Goal: Contribute content: Add original content to the website for others to see

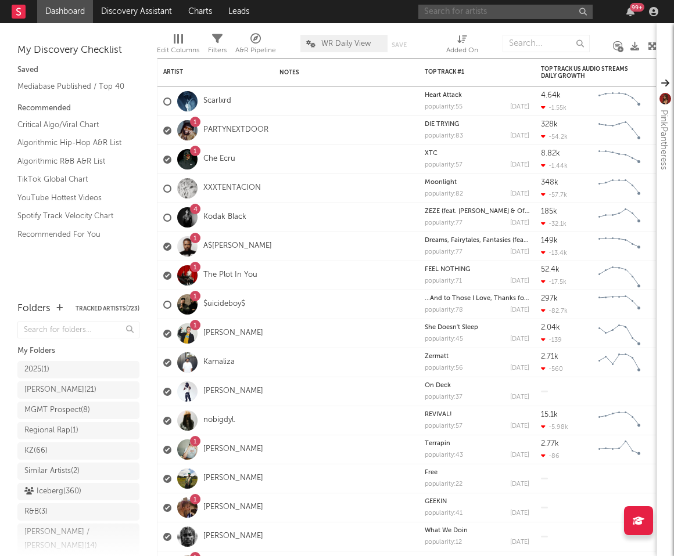
click at [465, 9] on input "text" at bounding box center [505, 12] width 174 height 15
click at [499, 12] on input "smoney" at bounding box center [505, 12] width 174 height 15
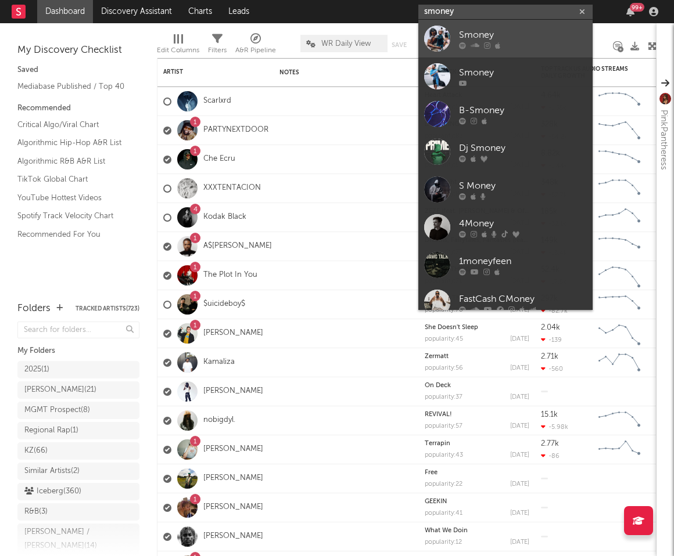
type input "smoney"
click at [500, 30] on div "Smoney" at bounding box center [523, 35] width 128 height 14
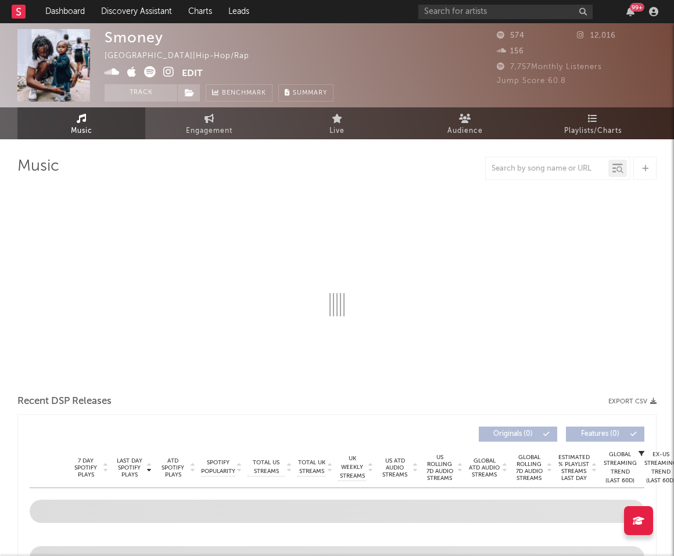
select select "1w"
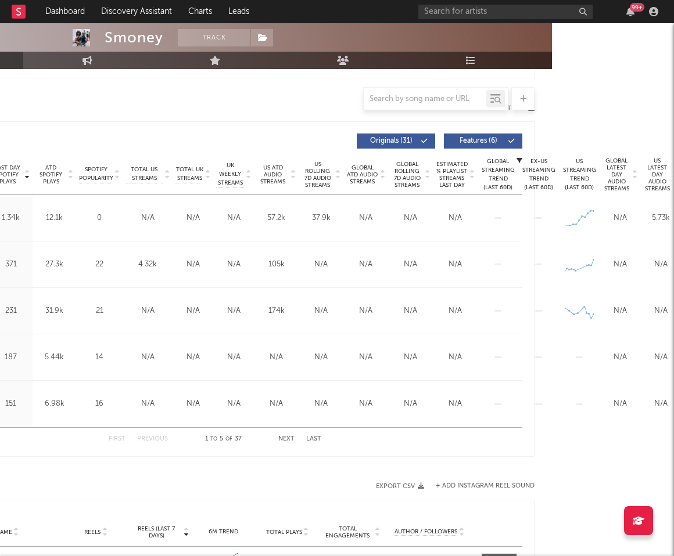
scroll to position [385, 175]
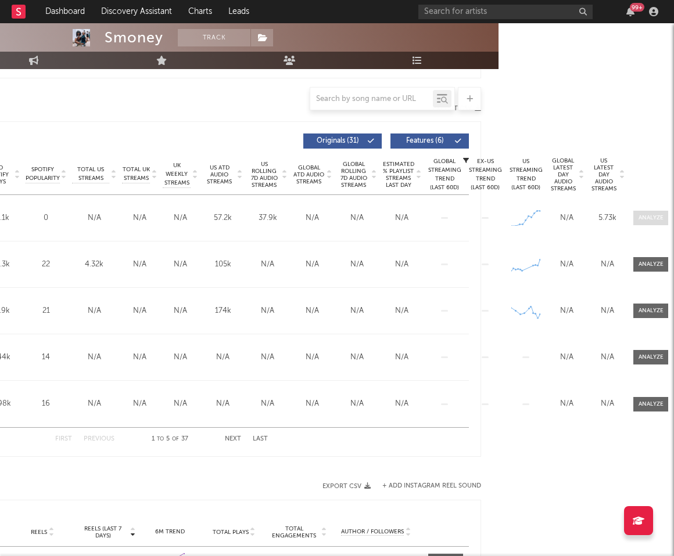
click at [636, 216] on span at bounding box center [650, 218] width 35 height 15
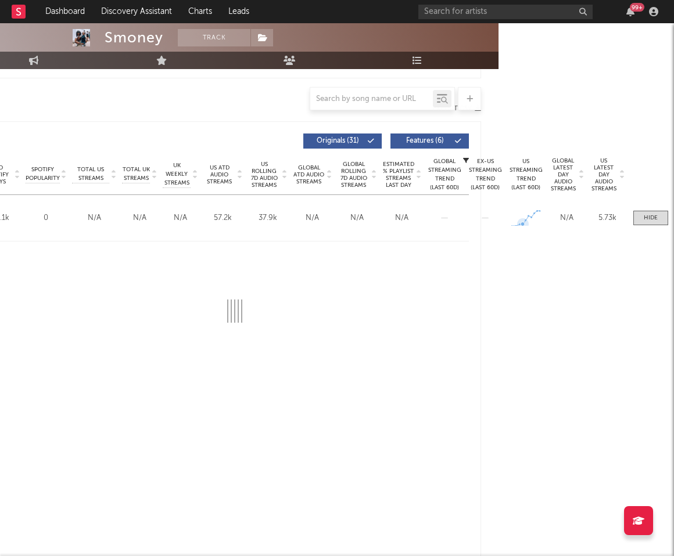
scroll to position [385, 0]
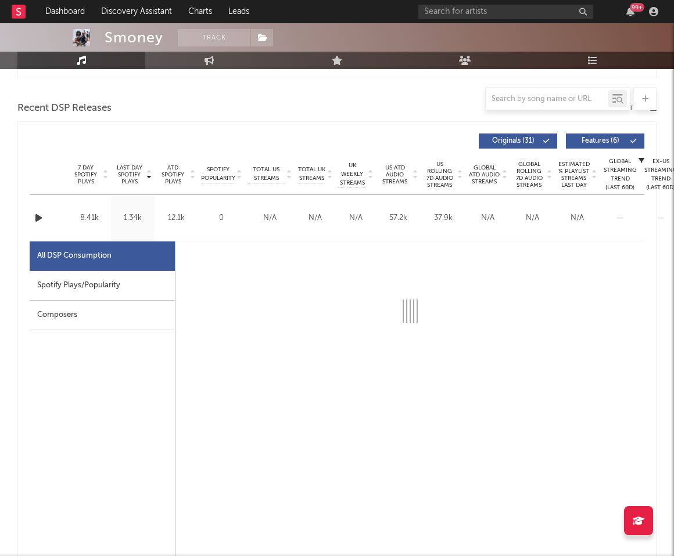
select select "1w"
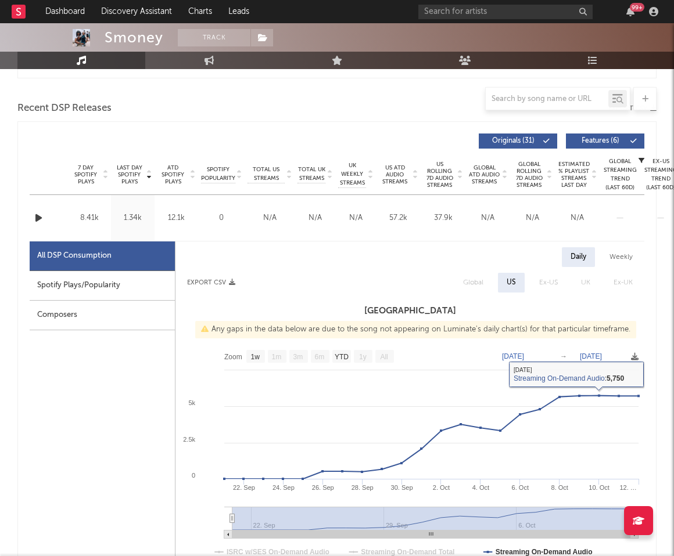
click at [55, 213] on div "Name Young & Turnt" at bounding box center [53, 218] width 6 height 34
click at [39, 214] on icon "button" at bounding box center [39, 218] width 12 height 15
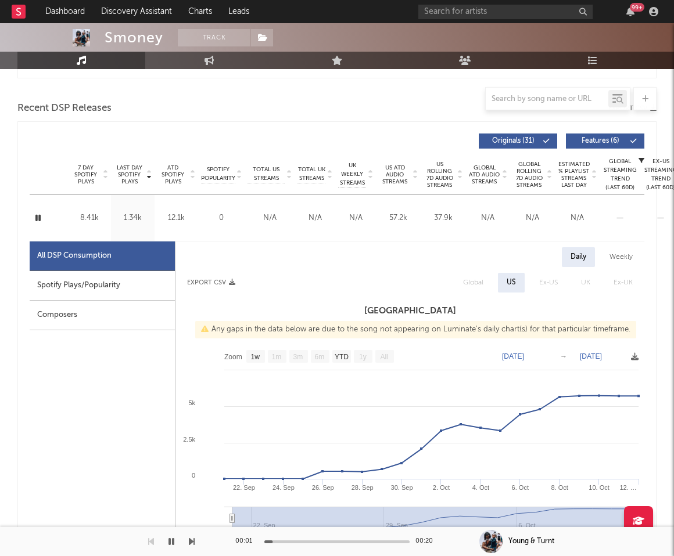
click at [39, 214] on icon "button" at bounding box center [38, 218] width 11 height 15
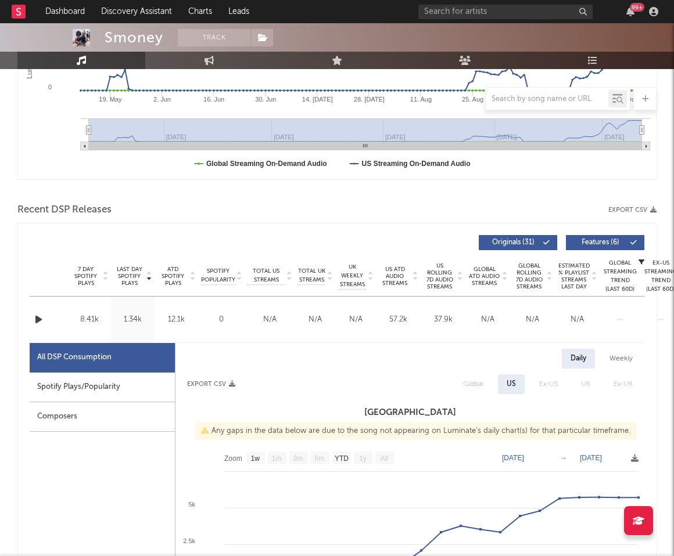
scroll to position [0, 0]
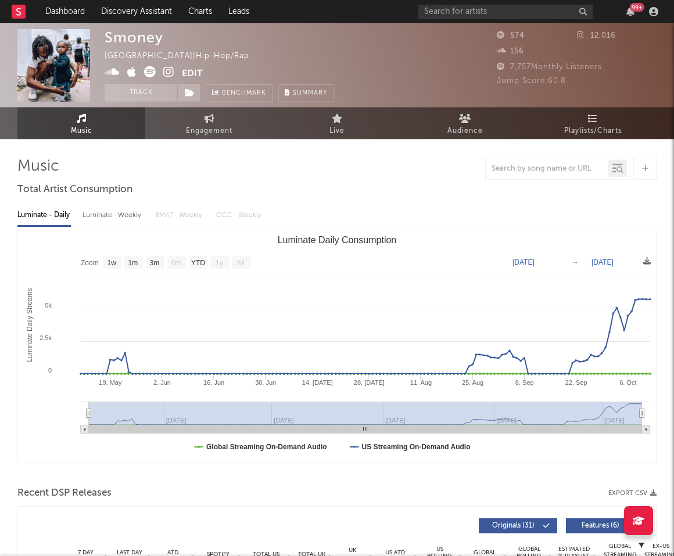
click at [192, 73] on button "Edit" at bounding box center [192, 73] width 21 height 15
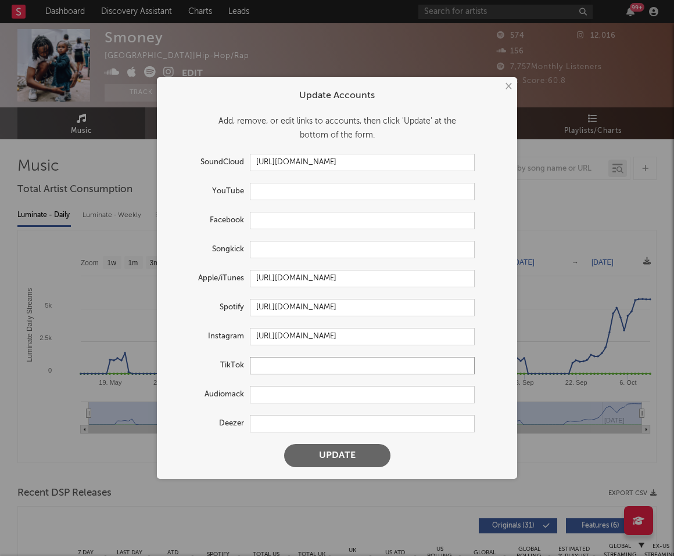
click at [311, 366] on input "text" at bounding box center [362, 365] width 225 height 17
paste input "[URL][DOMAIN_NAME]"
type input "[URL][DOMAIN_NAME]"
click at [334, 457] on button "Update" at bounding box center [337, 455] width 106 height 23
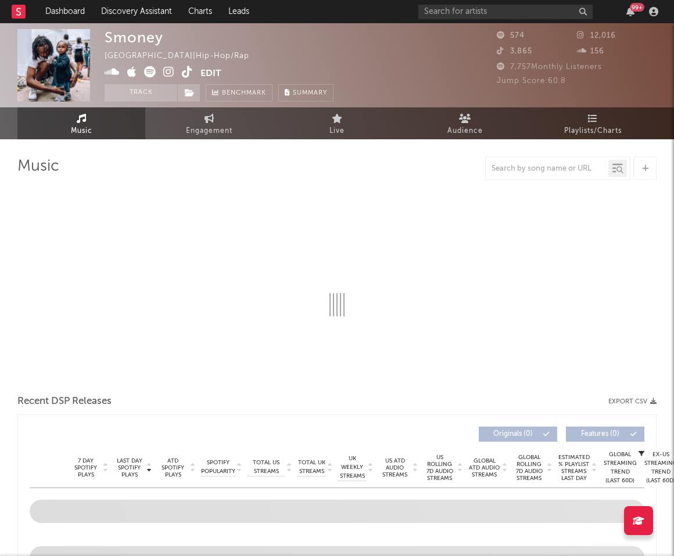
select select "1w"
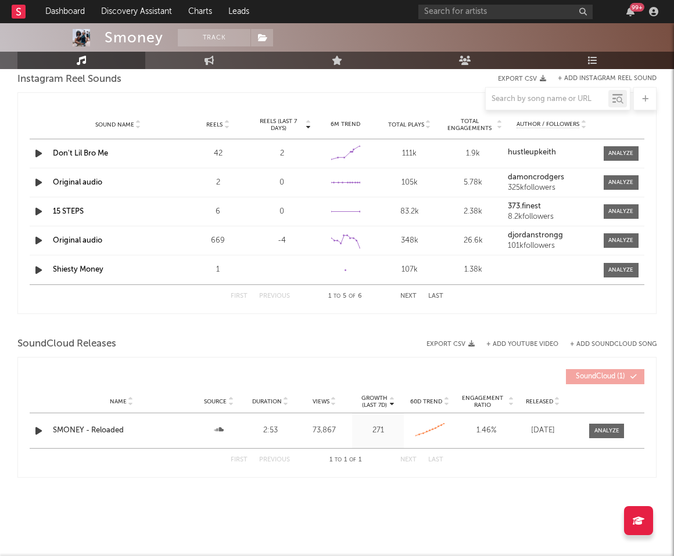
scroll to position [801, 0]
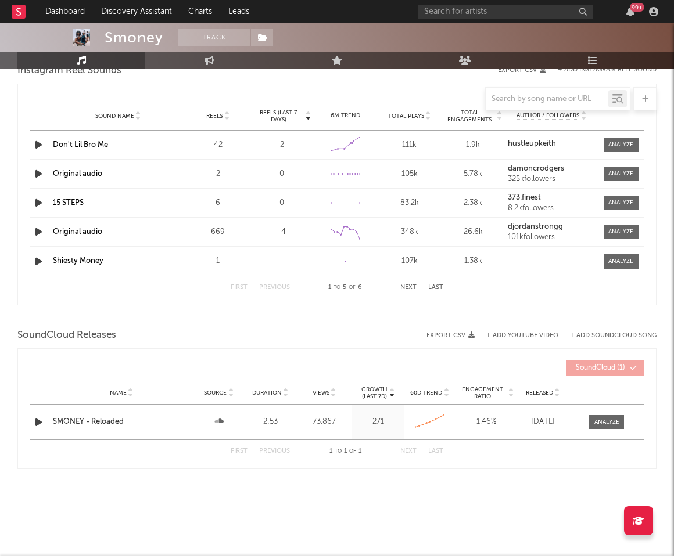
click at [281, 278] on div "First Previous 1 to 5 of 6 Next Last" at bounding box center [337, 287] width 213 height 23
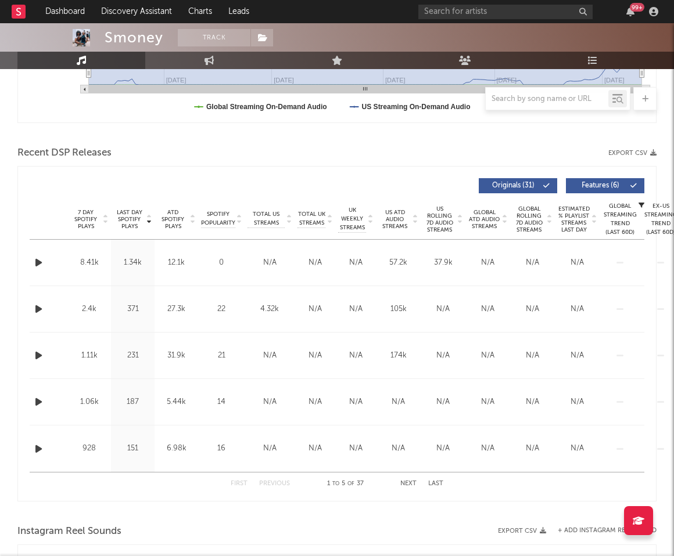
scroll to position [321, 0]
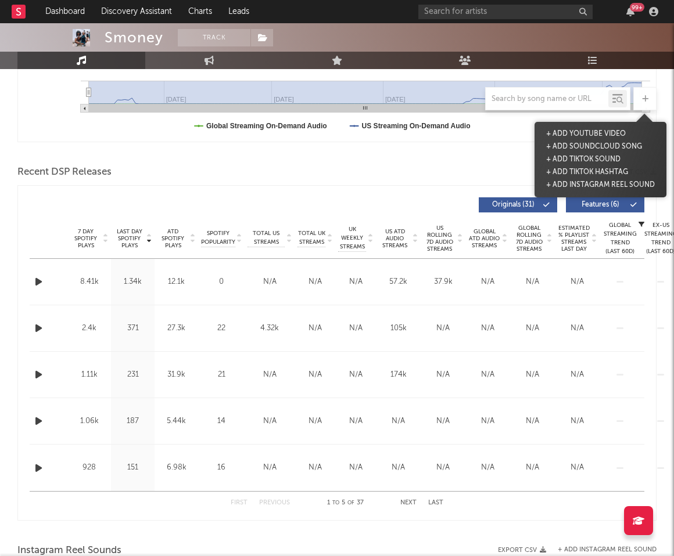
click at [645, 98] on icon at bounding box center [645, 99] width 6 height 8
click at [586, 155] on button "+ Add TikTok Sound" at bounding box center [583, 159] width 80 height 13
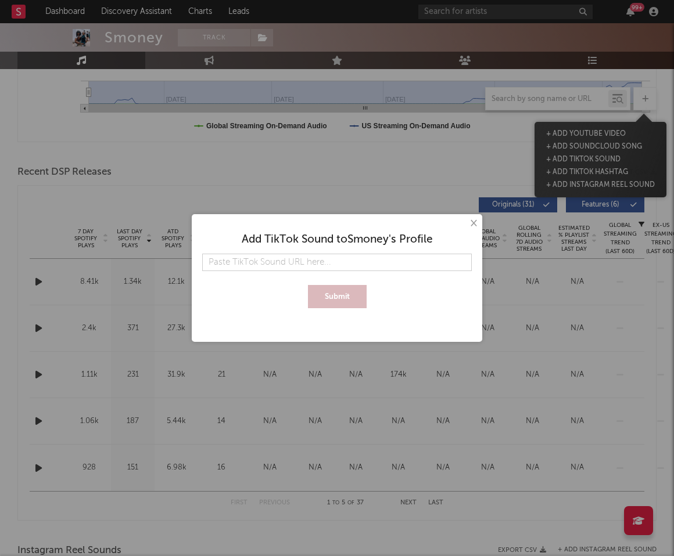
type input "[URL][DOMAIN_NAME]"
click at [375, 264] on input "[URL][DOMAIN_NAME]" at bounding box center [336, 262] width 269 height 17
paste input "[URL][DOMAIN_NAME]"
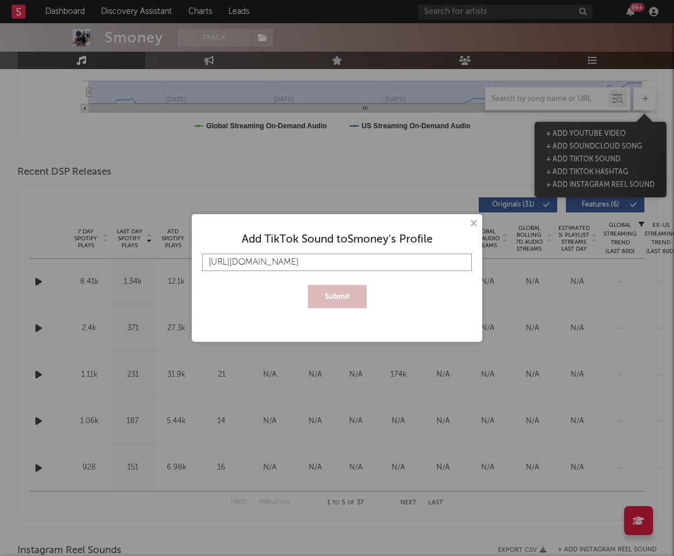
scroll to position [0, 2904]
type input "[URL][DOMAIN_NAME]"
click at [337, 296] on button "Submit" at bounding box center [337, 296] width 59 height 23
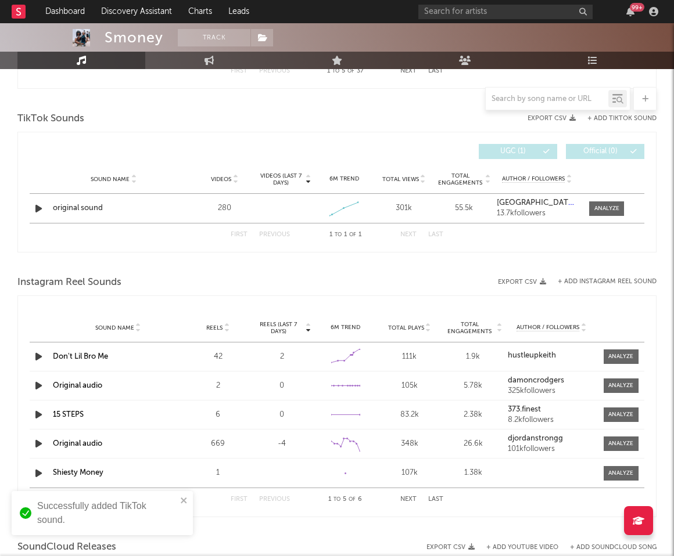
scroll to position [764, 0]
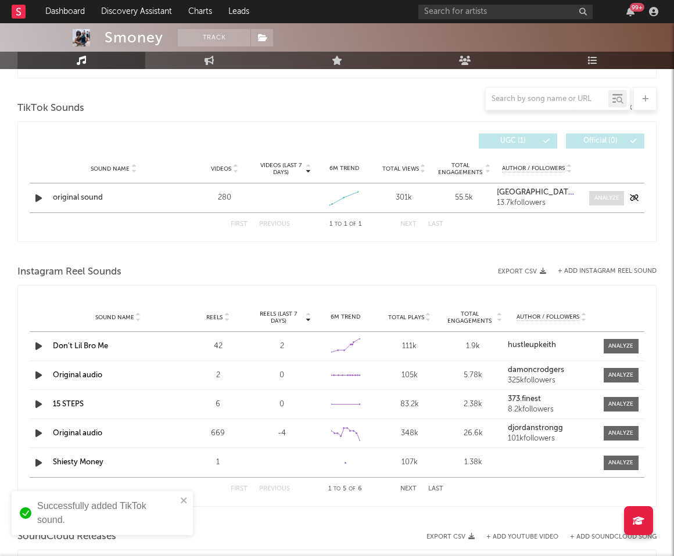
click at [605, 196] on div at bounding box center [606, 198] width 25 height 9
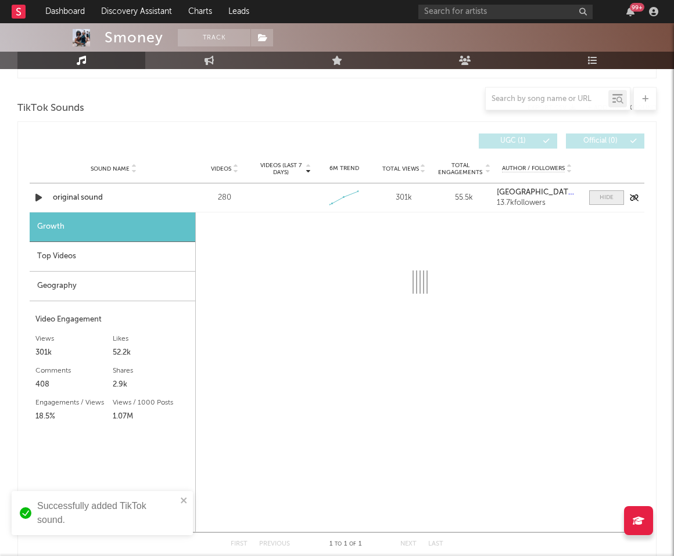
select select "1w"
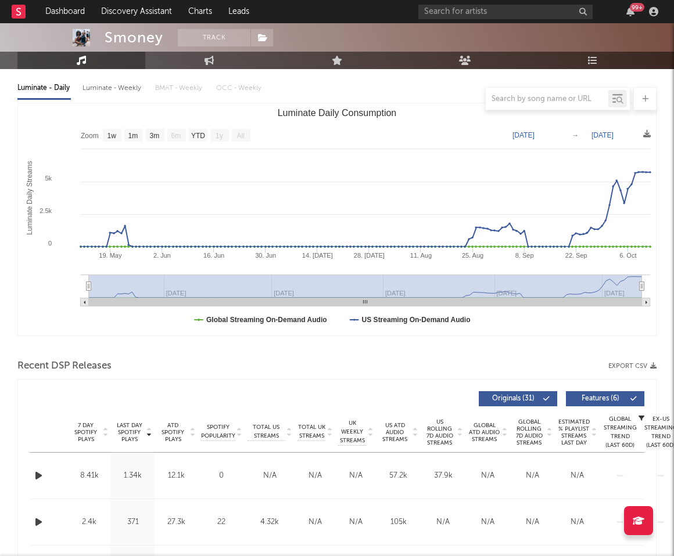
scroll to position [0, 0]
